Goal: Task Accomplishment & Management: Manage account settings

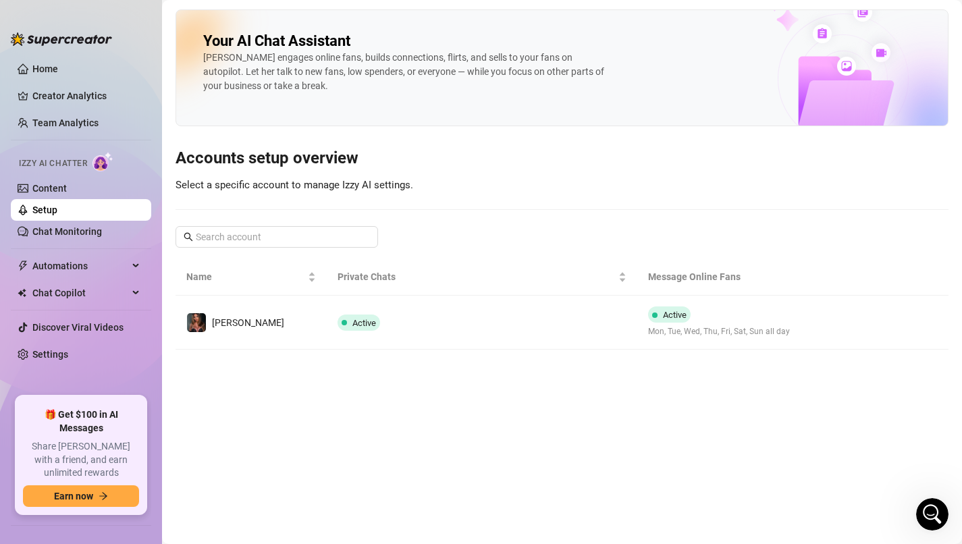
scroll to position [1217, 0]
click at [53, 71] on link "Home" at bounding box center [45, 68] width 26 height 11
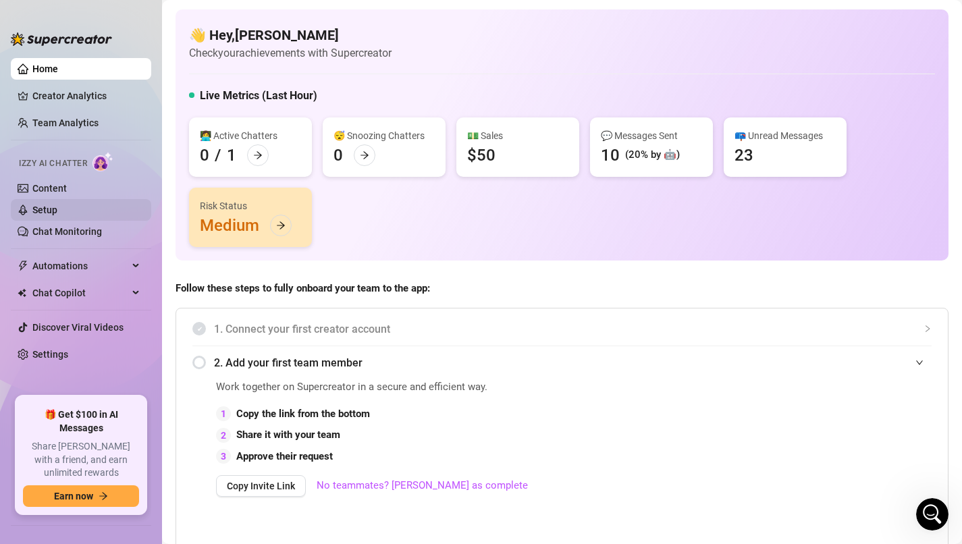
click at [57, 211] on link "Setup" at bounding box center [44, 210] width 25 height 11
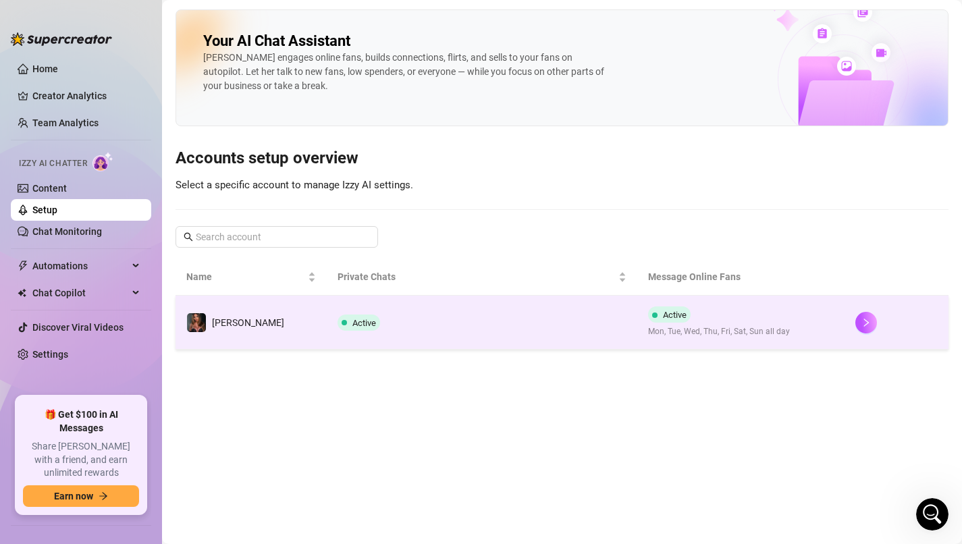
click at [347, 329] on span "Active" at bounding box center [359, 323] width 43 height 16
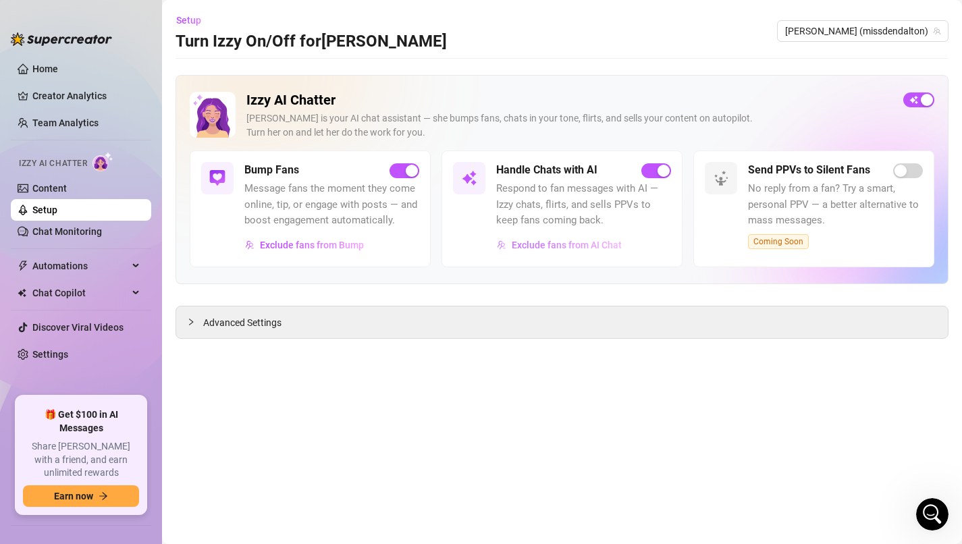
click at [570, 246] on span "Exclude fans from AI Chat" at bounding box center [567, 245] width 110 height 11
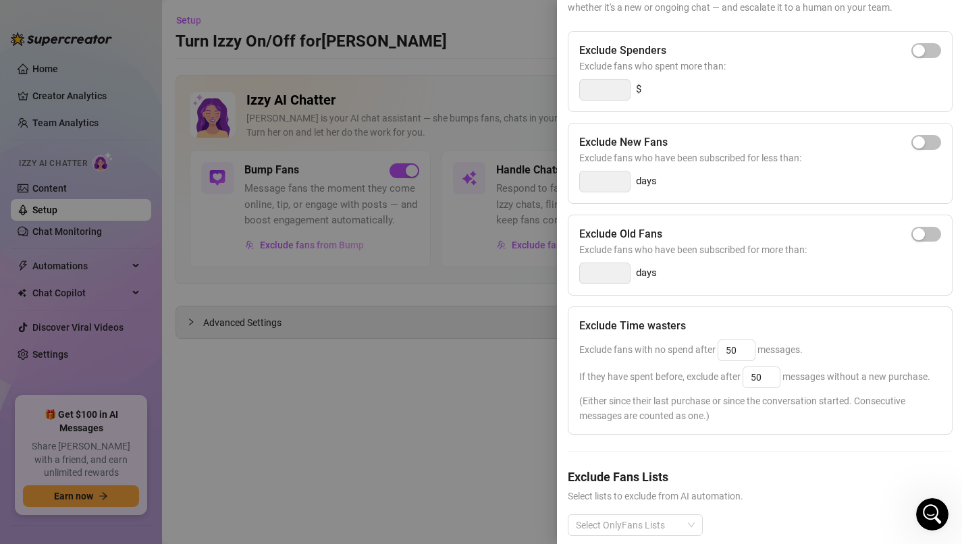
scroll to position [151, 0]
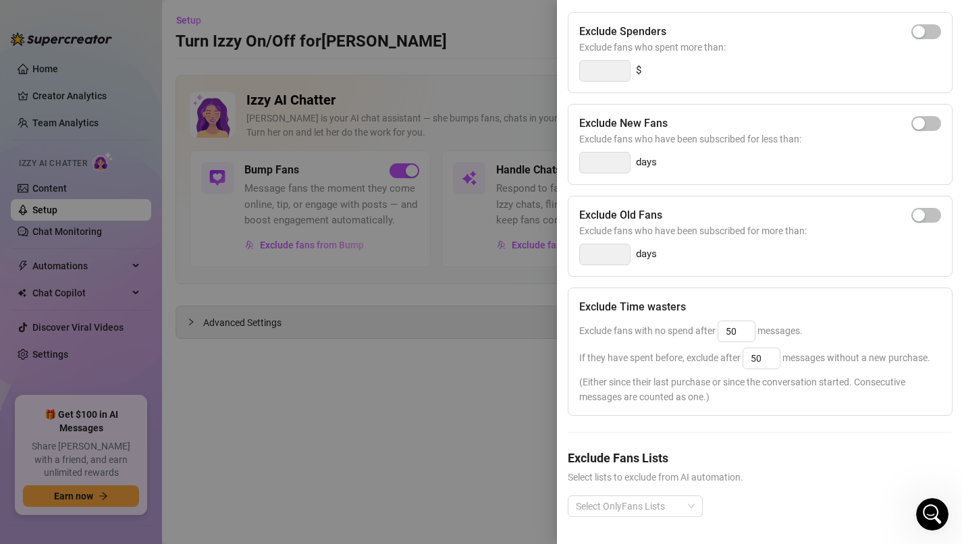
click at [435, 413] on div at bounding box center [481, 272] width 962 height 544
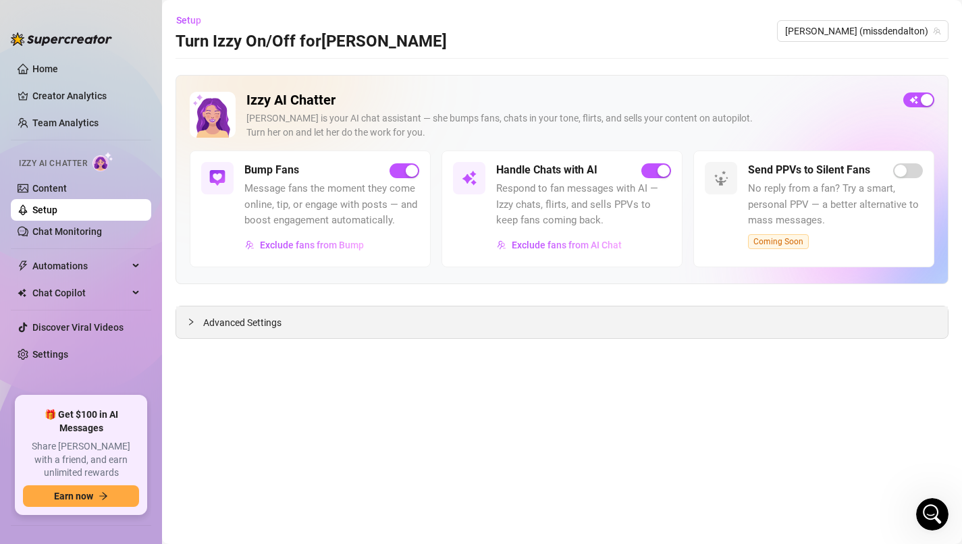
click at [266, 322] on span "Advanced Settings" at bounding box center [242, 322] width 78 height 15
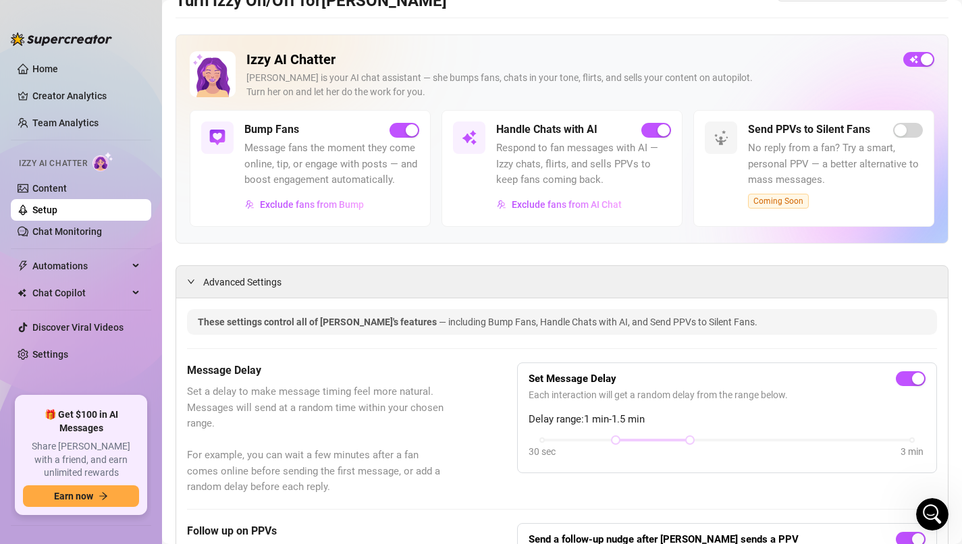
scroll to position [51, 0]
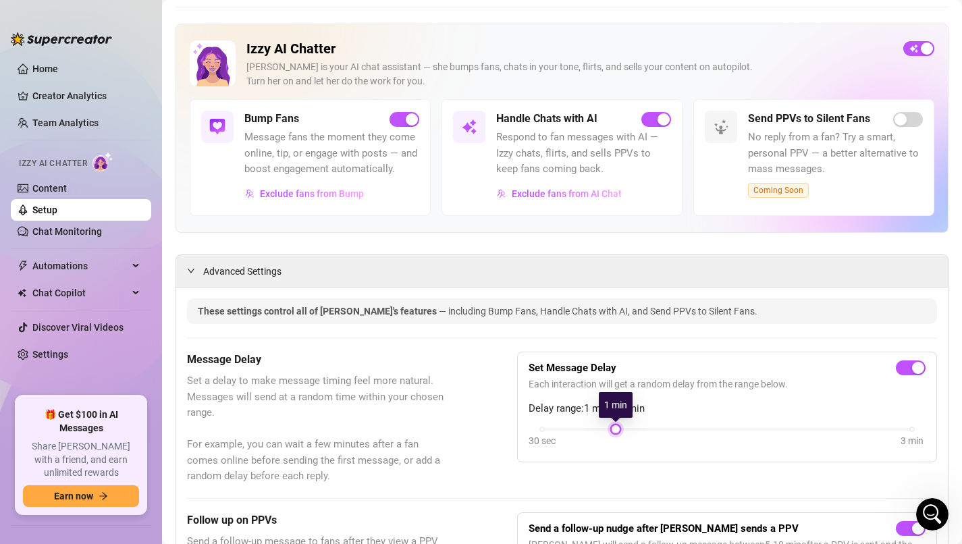
drag, startPoint x: 687, startPoint y: 431, endPoint x: 640, endPoint y: 437, distance: 46.9
click at [640, 437] on div "30 sec 3 min" at bounding box center [727, 438] width 397 height 26
drag, startPoint x: 623, startPoint y: 430, endPoint x: 602, endPoint y: 437, distance: 21.4
click at [602, 437] on div "30 sec 3 min" at bounding box center [727, 438] width 397 height 26
click at [499, 402] on div "Message Delay Set a delay to make message timing feel more natural. Messages wi…" at bounding box center [562, 418] width 750 height 133
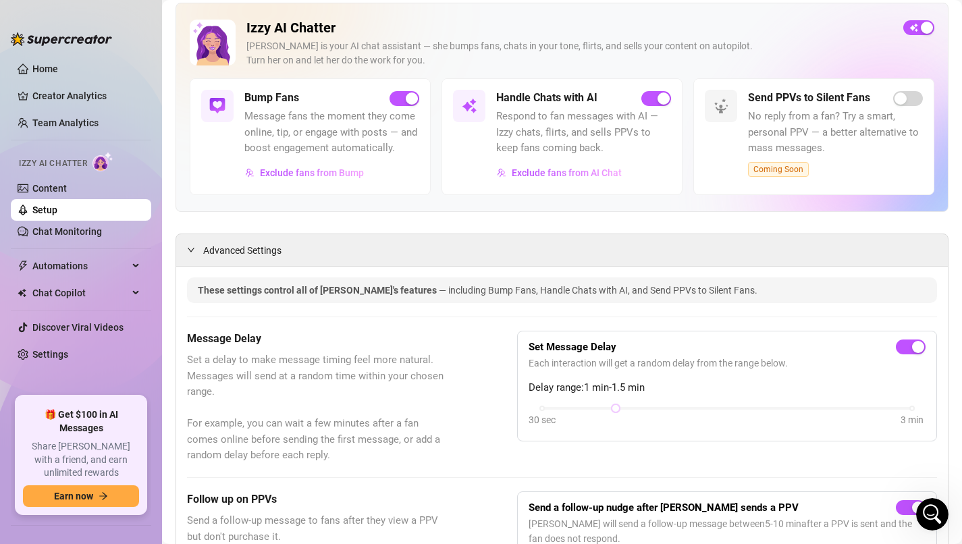
scroll to position [73, 0]
click at [240, 258] on div "Advanced Settings" at bounding box center [562, 250] width 772 height 32
click at [233, 249] on span "Advanced Settings" at bounding box center [242, 249] width 78 height 15
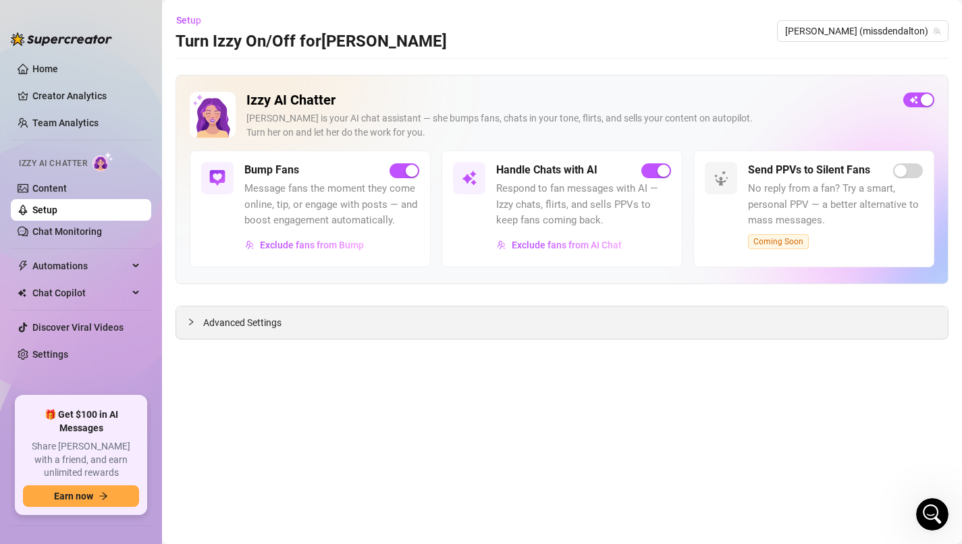
scroll to position [0, 0]
